Goal: Navigation & Orientation: Find specific page/section

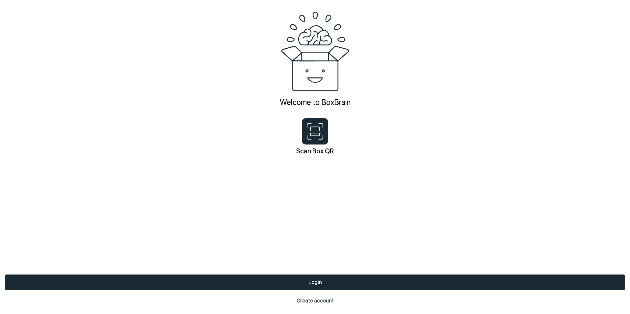
click at [319, 299] on button "Create account" at bounding box center [315, 301] width 620 height 16
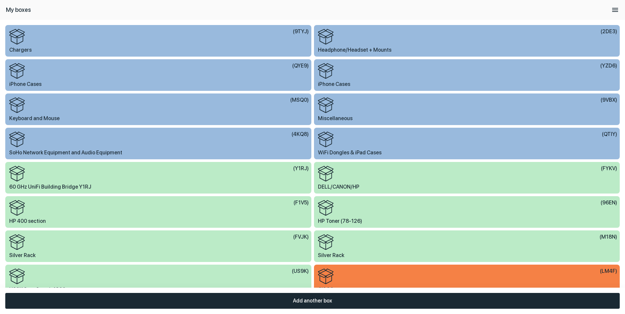
click at [69, 43] on div "( 9TYJ )" at bounding box center [159, 37] width 300 height 16
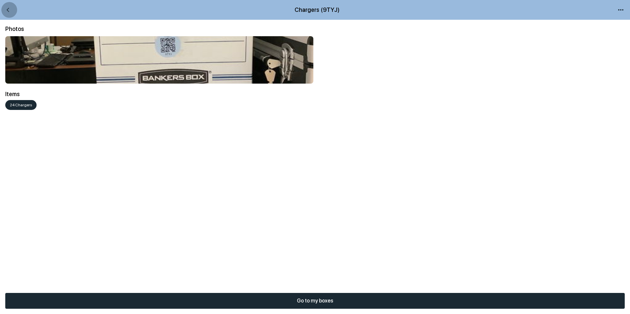
click at [7, 11] on icon "back" at bounding box center [9, 9] width 5 height 5
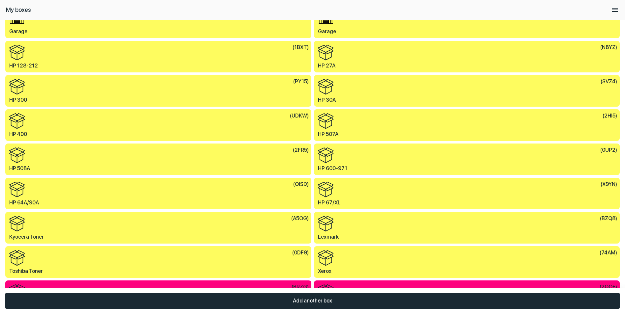
scroll to position [357, 0]
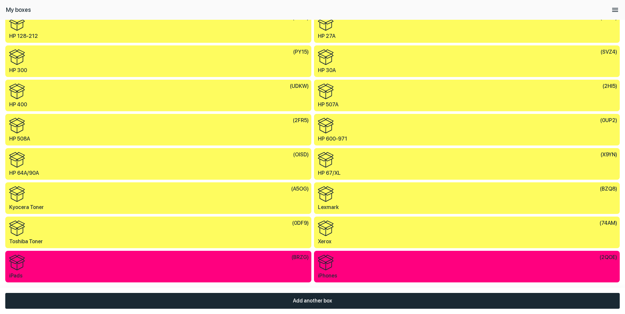
click at [358, 266] on div "( 2QOE )" at bounding box center [468, 263] width 300 height 16
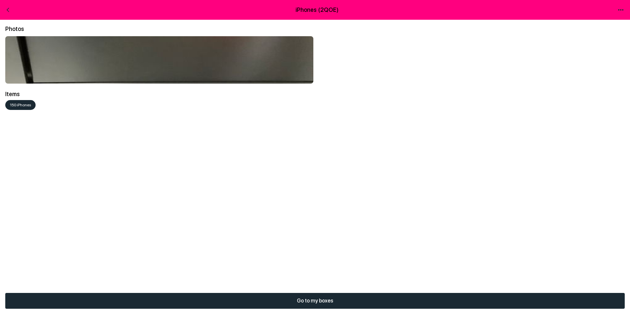
click at [22, 109] on div "150 iPhones" at bounding box center [315, 106] width 620 height 13
click at [21, 107] on div "150 iPhones" at bounding box center [315, 106] width 620 height 13
click at [48, 52] on img at bounding box center [159, 59] width 308 height 47
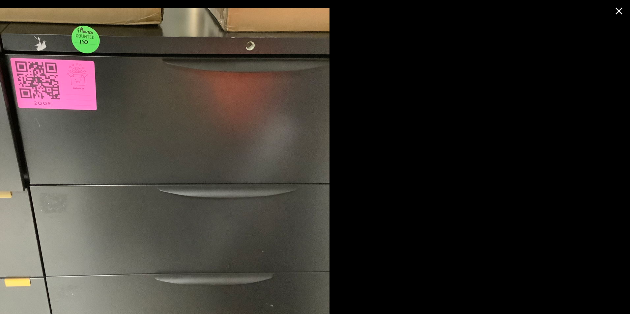
click at [619, 13] on icon at bounding box center [619, 11] width 12 height 12
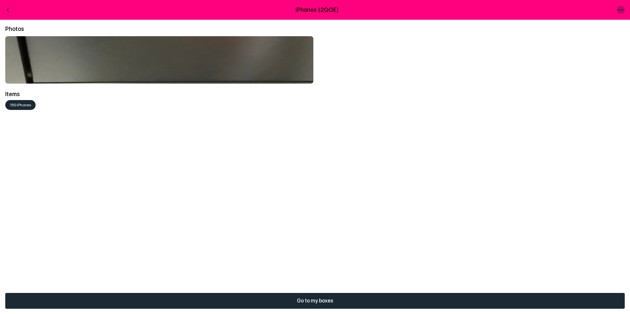
click at [620, 10] on icon "menu" at bounding box center [621, 10] width 8 height 8
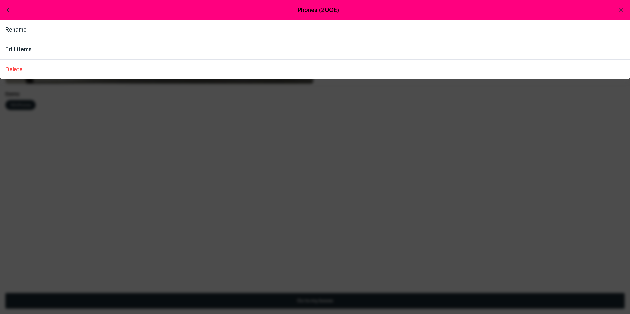
click at [9, 11] on icon "back" at bounding box center [9, 9] width 5 height 5
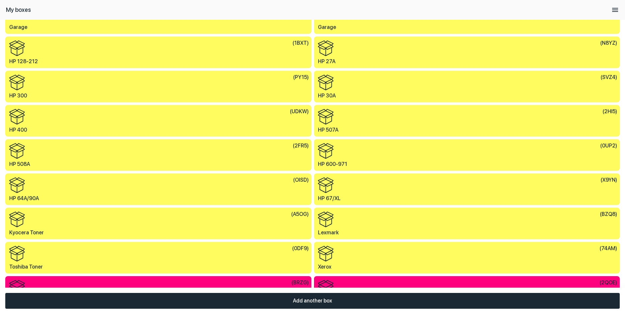
scroll to position [357, 0]
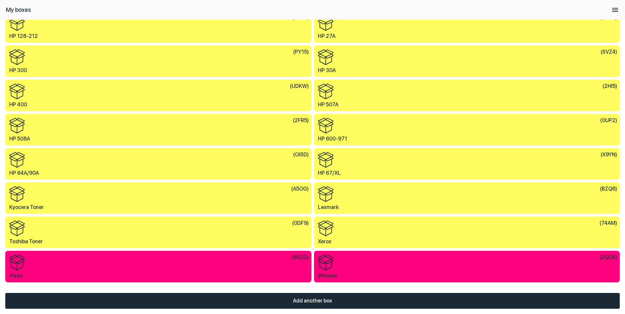
click at [355, 233] on div "( 74AM )" at bounding box center [468, 229] width 300 height 16
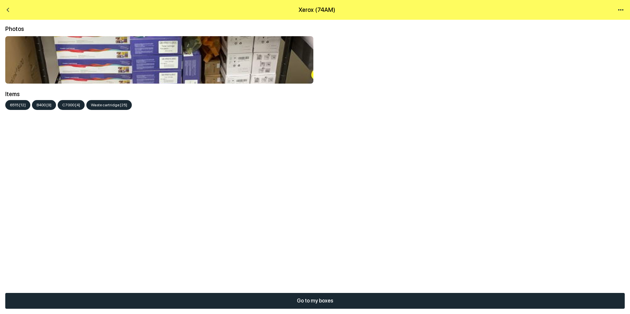
click at [20, 106] on div "6515 [12] B400 [9] C7000 [4] Waste cartridge [25]" at bounding box center [315, 106] width 620 height 13
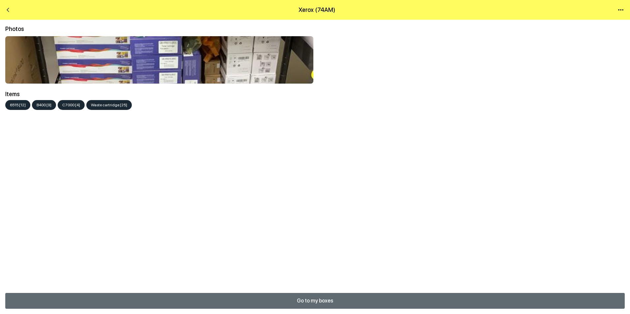
click at [329, 301] on button "Go to my boxes" at bounding box center [315, 301] width 620 height 16
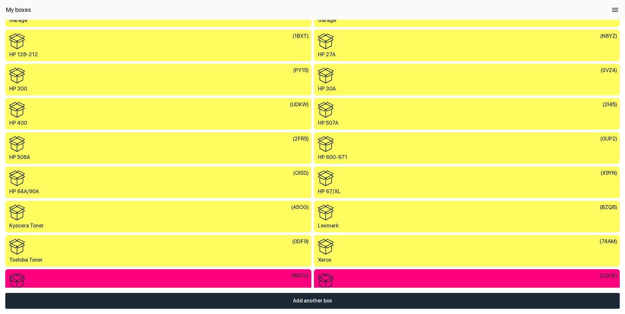
scroll to position [357, 0]
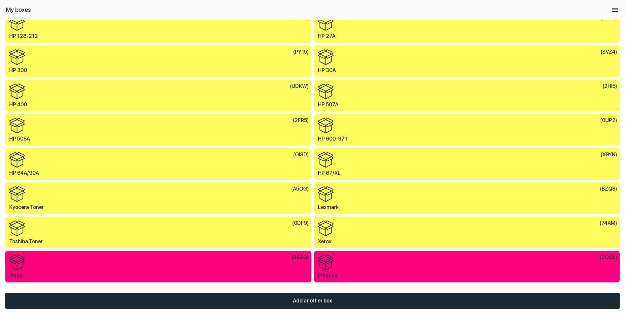
click at [39, 195] on div "( A5OG )" at bounding box center [159, 195] width 300 height 16
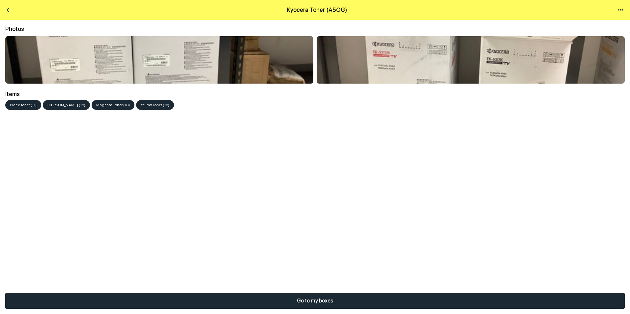
click at [61, 108] on div "Black Toner (11) Cyan Toner (18) Magenta Toner (18) Yellow Toner (18)" at bounding box center [315, 106] width 620 height 13
click at [61, 105] on div "Black Toner (11) Cyan Toner (18) Magenta Toner (18) Yellow Toner (18)" at bounding box center [315, 106] width 620 height 13
drag, startPoint x: 61, startPoint y: 105, endPoint x: 96, endPoint y: 104, distance: 34.3
click at [96, 104] on div "Black Toner (11) Cyan Toner (18) Magenta Toner (18) Yellow Toner (18)" at bounding box center [315, 106] width 620 height 13
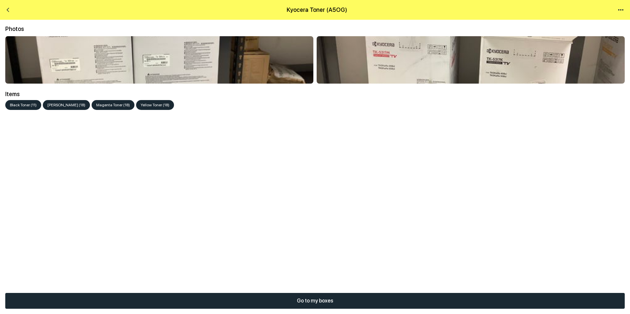
click at [328, 304] on button "Go to my boxes" at bounding box center [315, 301] width 620 height 16
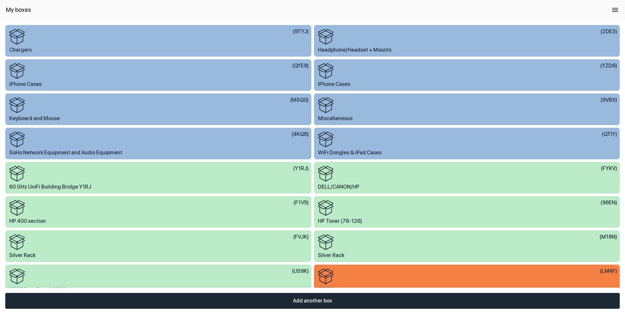
click at [611, 13] on div "My boxes" at bounding box center [312, 9] width 613 height 13
click at [614, 11] on icon "menu" at bounding box center [615, 10] width 8 height 8
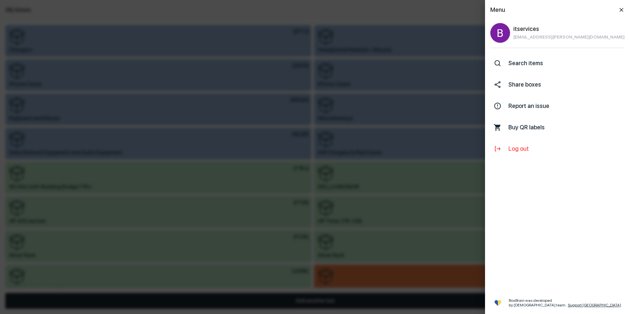
click at [621, 9] on icon "menu" at bounding box center [622, 10] width 4 height 4
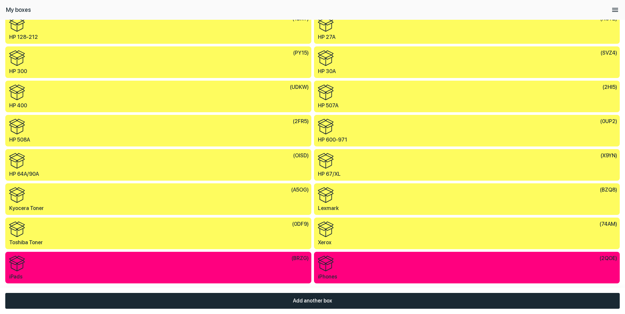
scroll to position [357, 0]
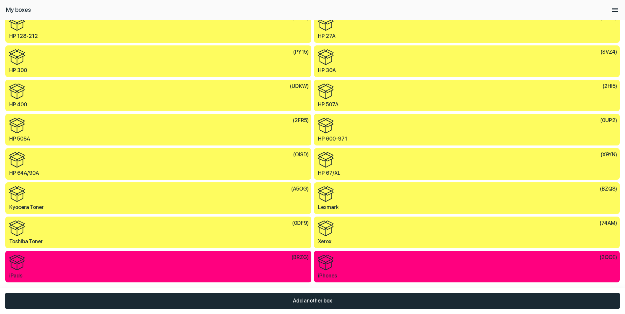
click at [37, 242] on span "Toshiba Toner" at bounding box center [159, 241] width 300 height 5
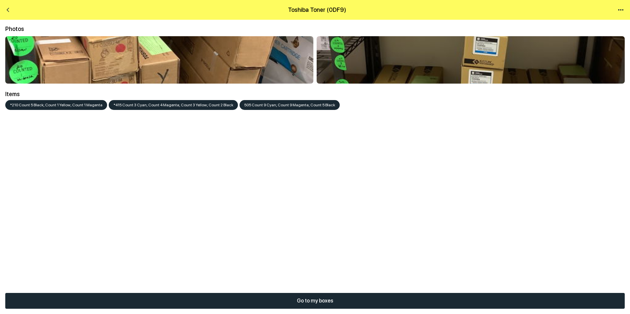
drag, startPoint x: 43, startPoint y: 103, endPoint x: 44, endPoint y: 107, distance: 3.6
click at [44, 107] on div "*210 Count 5 Black; Count 1 Yellow; Count 1 Magenta *415 Count 3 Cyan; Count 4 …" at bounding box center [315, 106] width 620 height 13
